Goal: Task Accomplishment & Management: Manage account settings

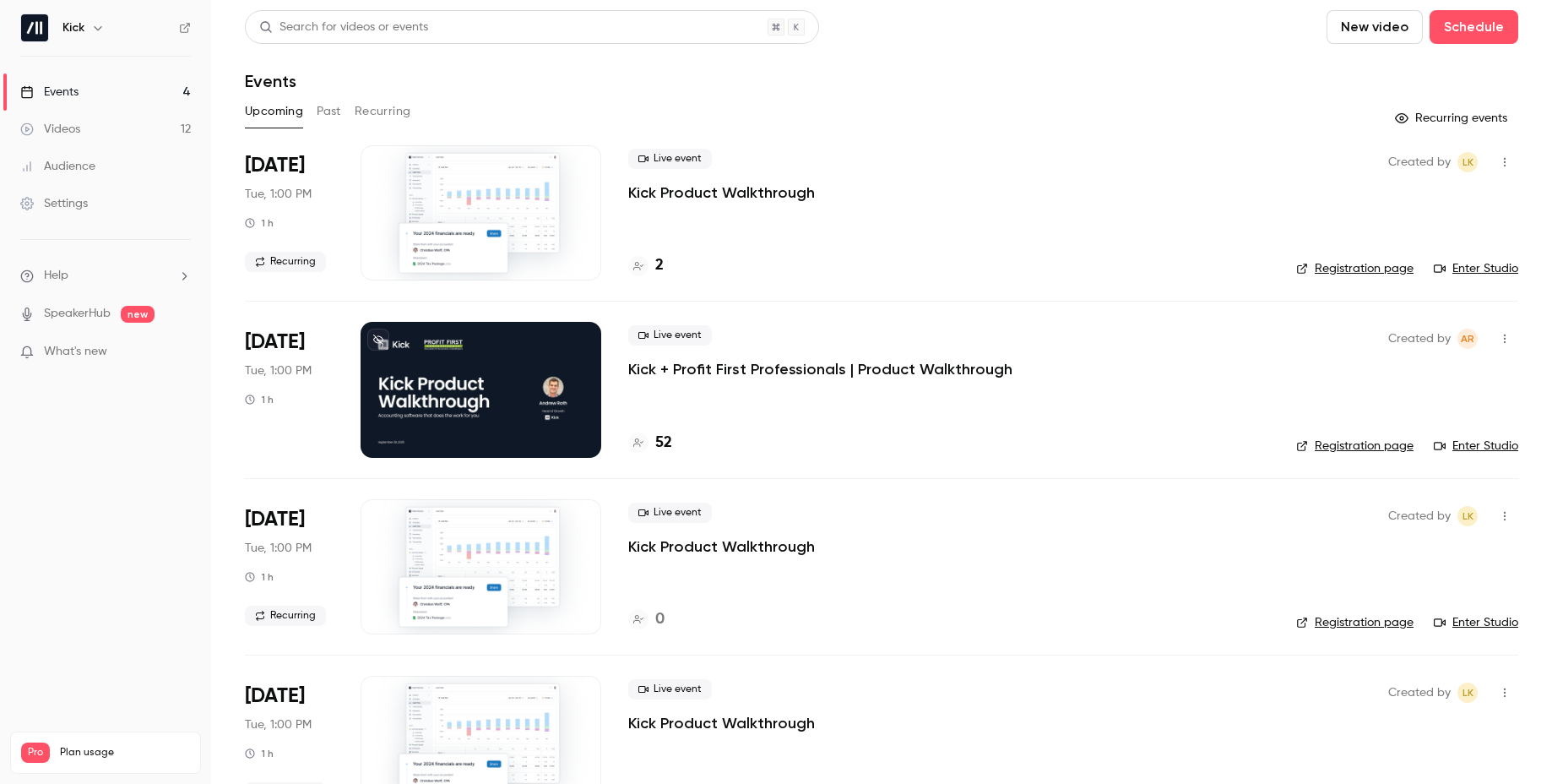
click at [731, 388] on div "Live event Kick + Profit First Professionals | Product Walkthrough 52" at bounding box center [948, 389] width 641 height 135
click at [735, 367] on p "Kick + Profit First Professionals | Product Walkthrough" at bounding box center [820, 369] width 384 height 20
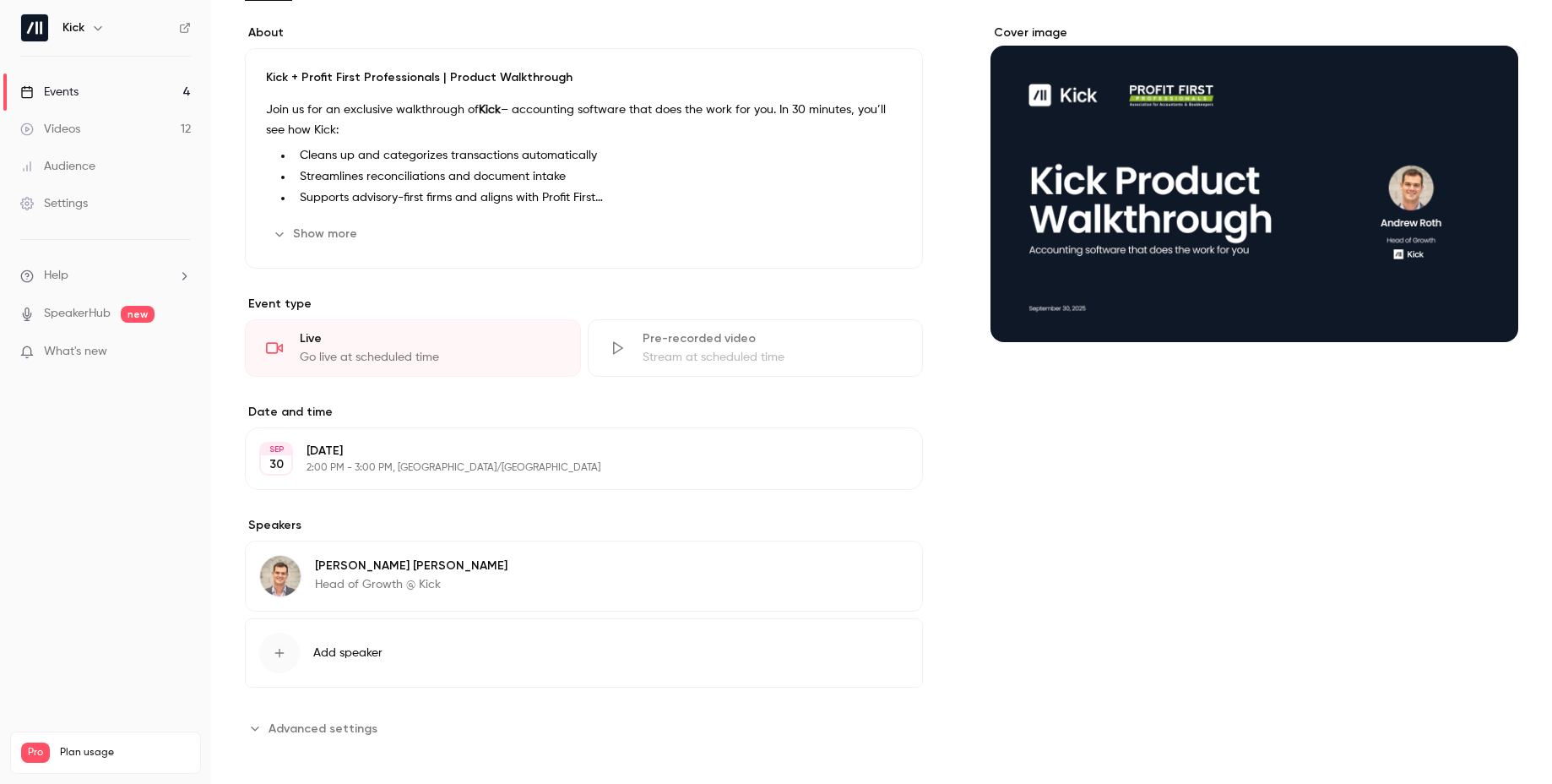
scroll to position [127, 0]
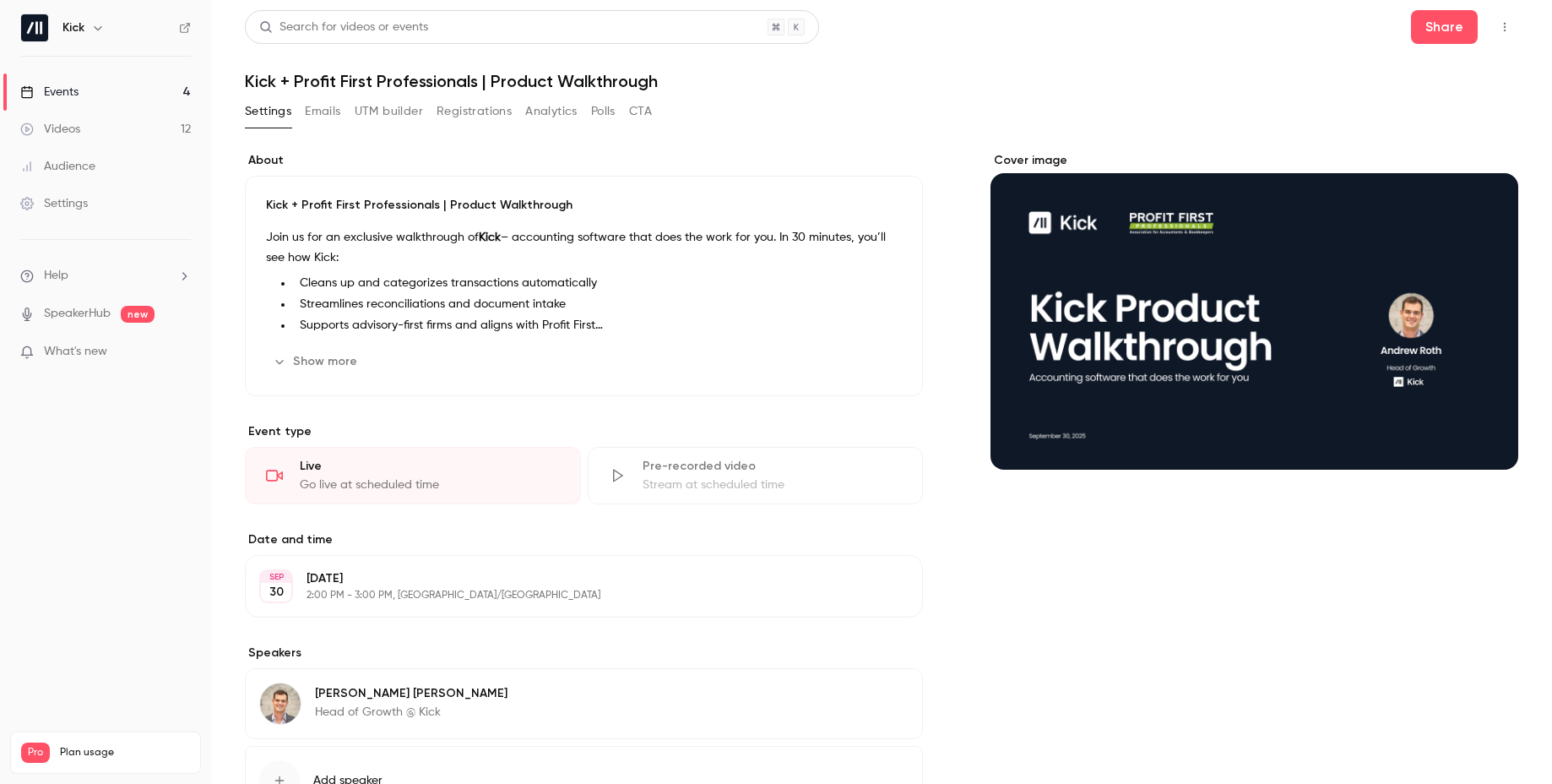
click at [56, 96] on div "Events" at bounding box center [49, 93] width 58 height 17
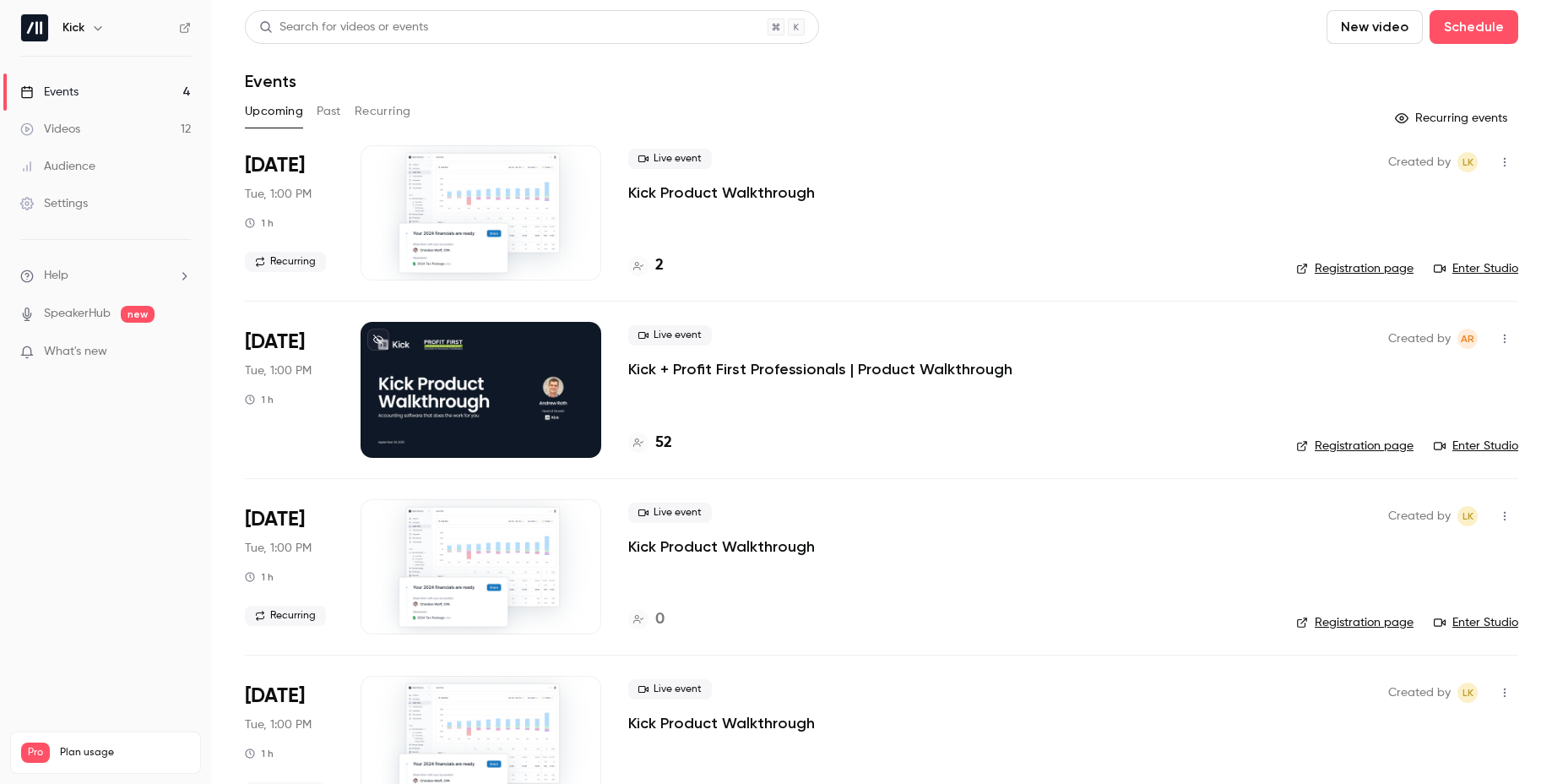
click at [1396, 449] on link "Registration page" at bounding box center [1354, 446] width 117 height 17
click at [749, 369] on p "Kick + Profit First Professionals | Product Walkthrough" at bounding box center [820, 369] width 384 height 20
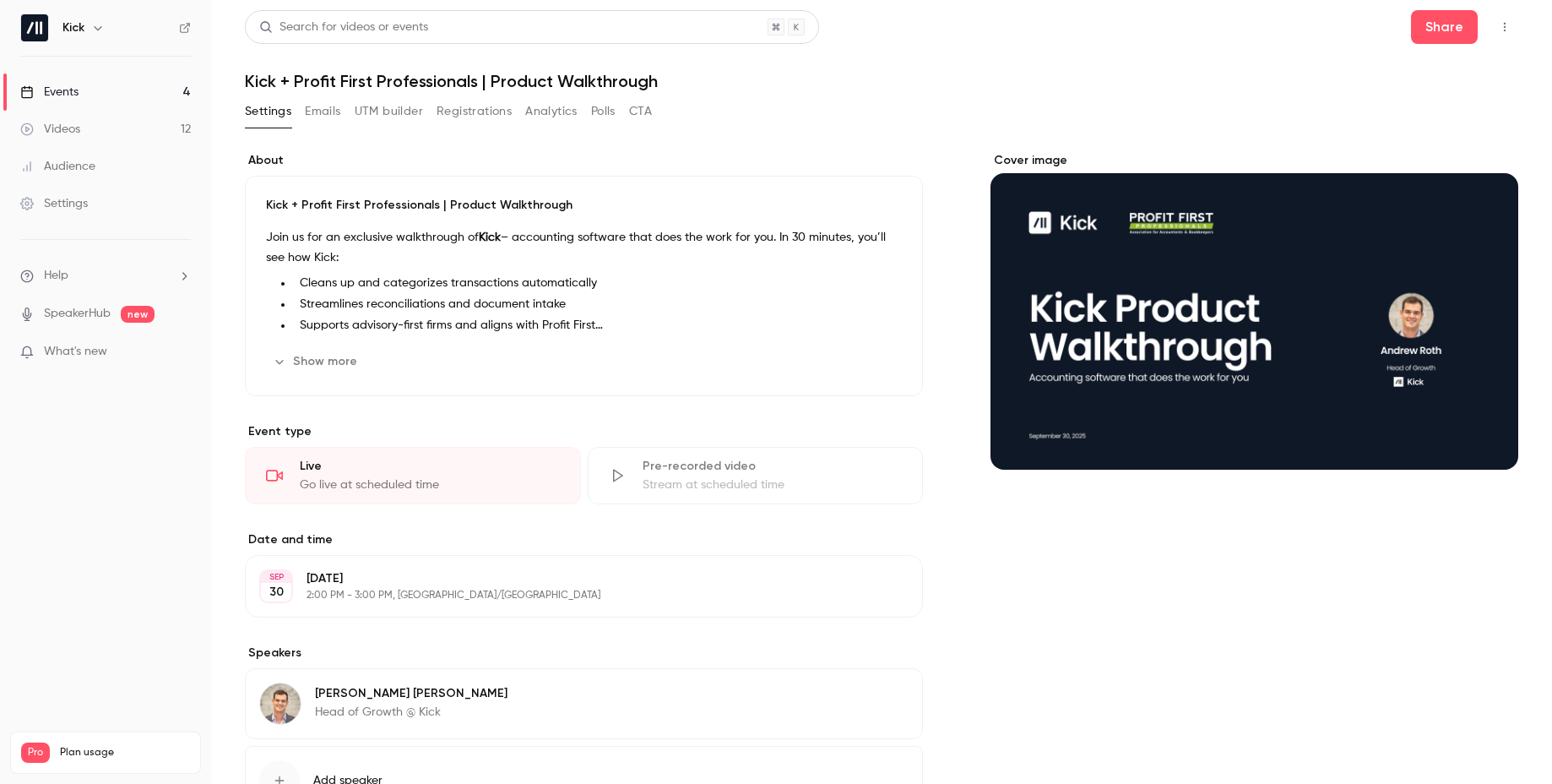
click at [316, 111] on button "Emails" at bounding box center [322, 112] width 35 height 27
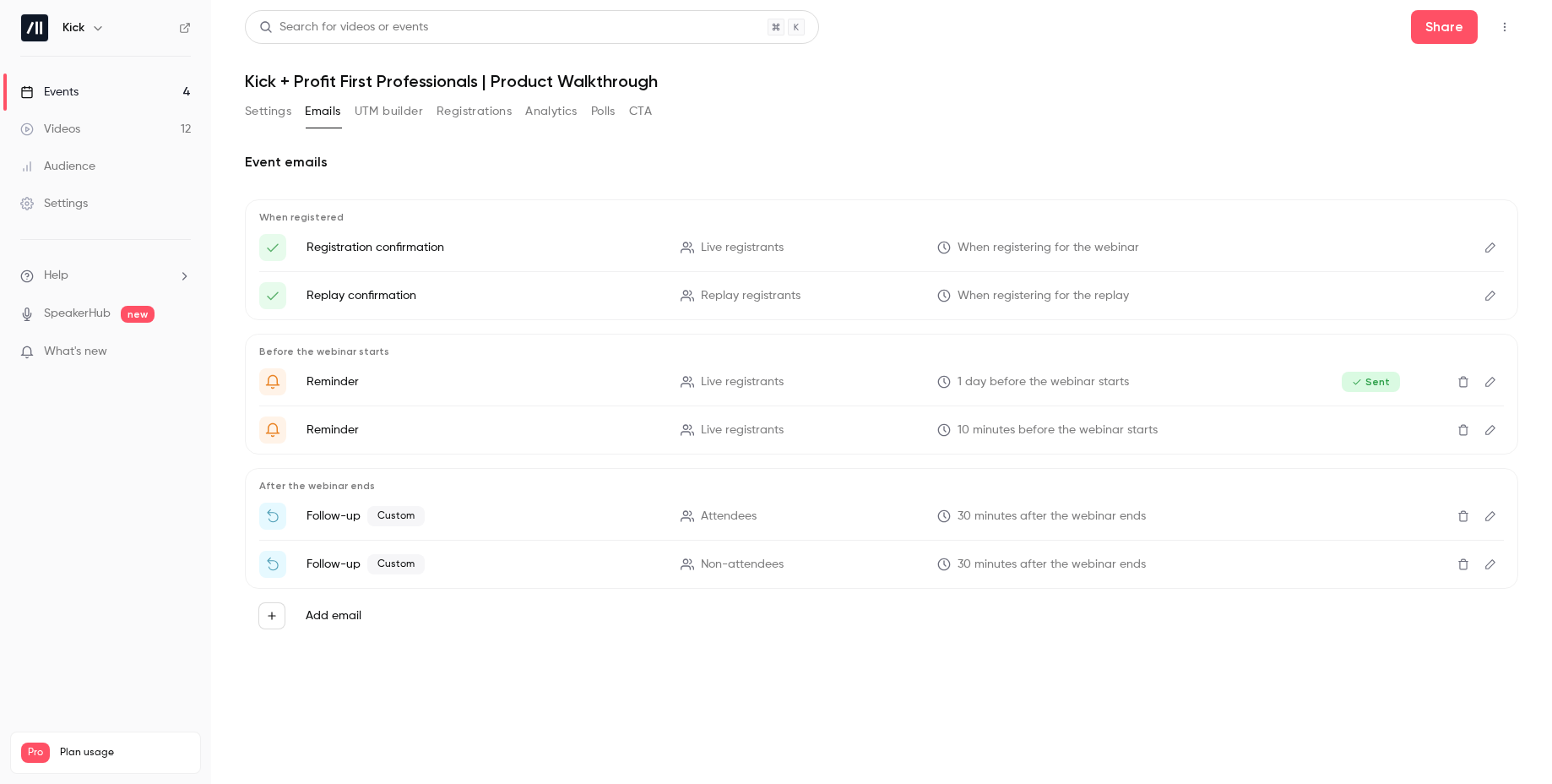
click at [1488, 516] on icon "Edit" at bounding box center [1490, 516] width 11 height 11
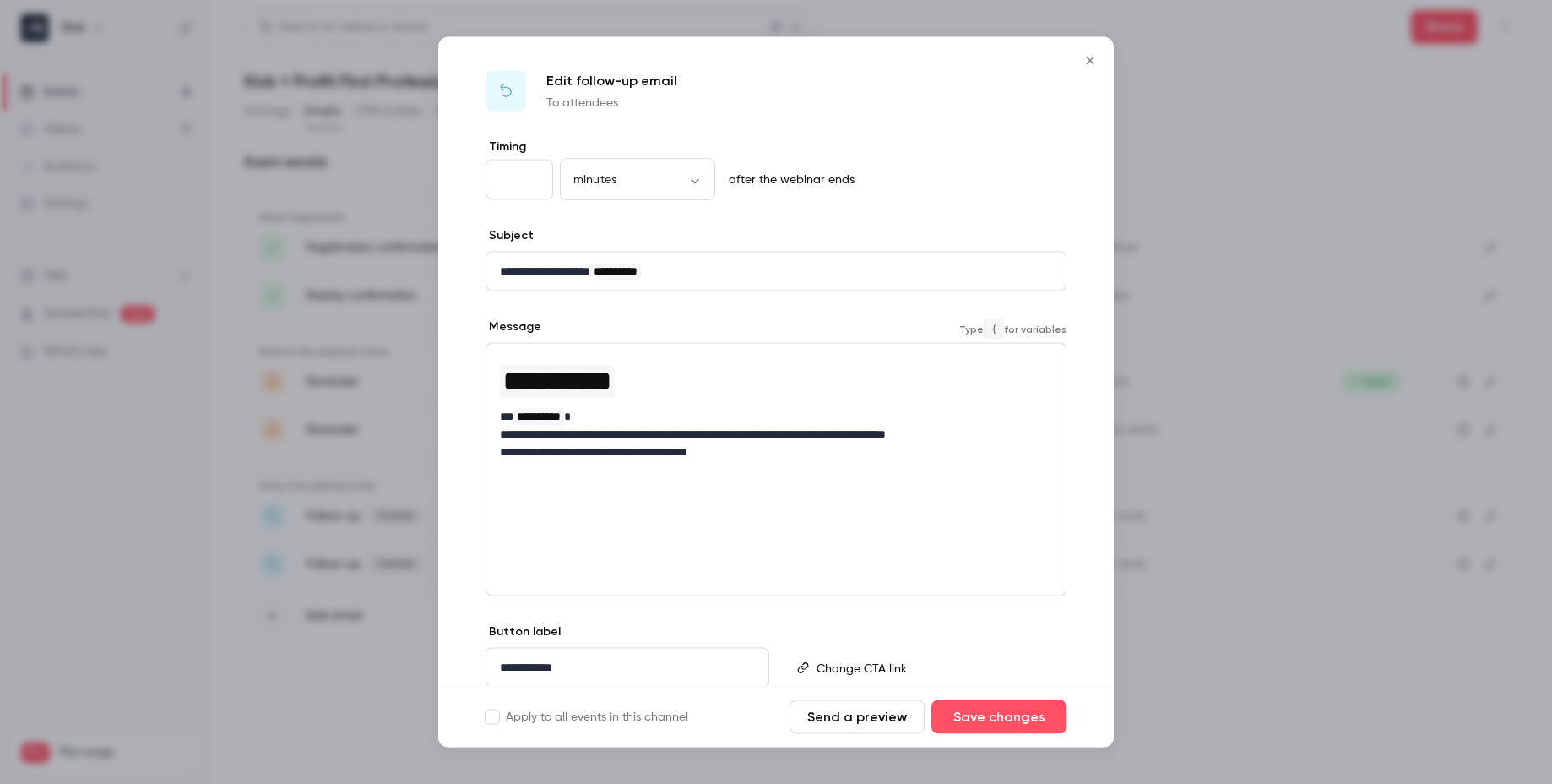
click at [987, 430] on p "**********" at bounding box center [776, 434] width 552 height 18
click at [319, 290] on div at bounding box center [776, 392] width 1552 height 784
